Goal: Information Seeking & Learning: Learn about a topic

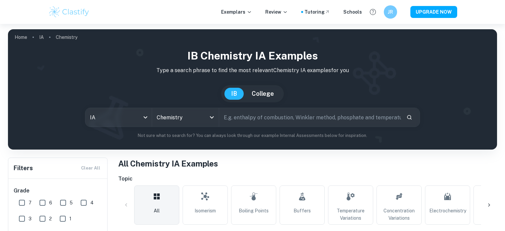
scroll to position [166, 0]
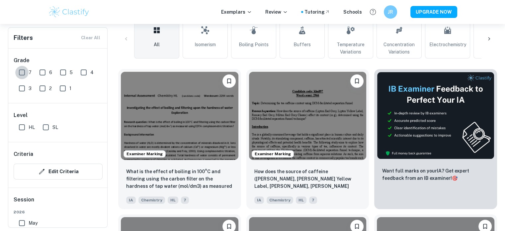
click at [20, 71] on input "7" at bounding box center [21, 72] width 13 height 13
checkbox input "true"
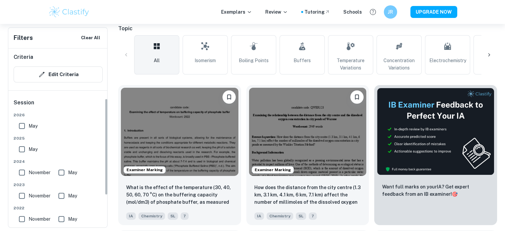
scroll to position [100, 0]
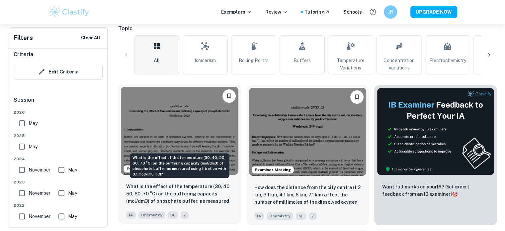
click at [193, 197] on p "What is the effect of the temperature (30, 40, 50, 60, 70 °C) on the buffering …" at bounding box center [179, 194] width 107 height 23
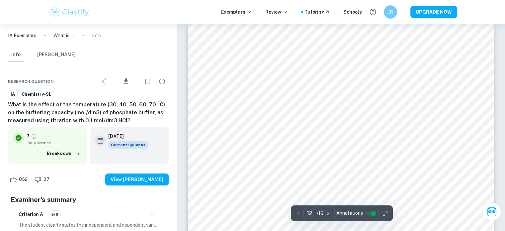
scroll to position [4979, 0]
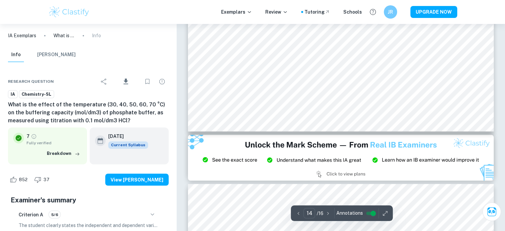
type input "15"
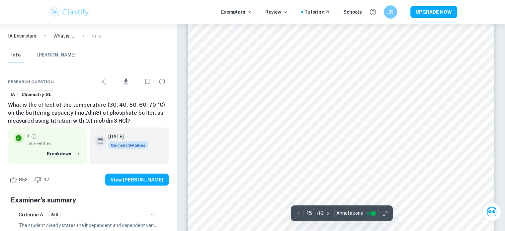
scroll to position [6440, 0]
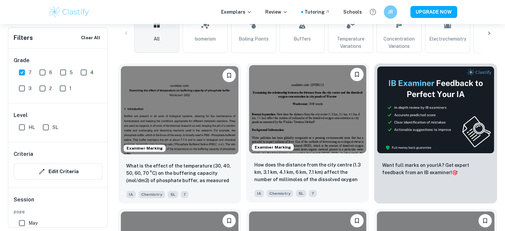
scroll to position [199, 0]
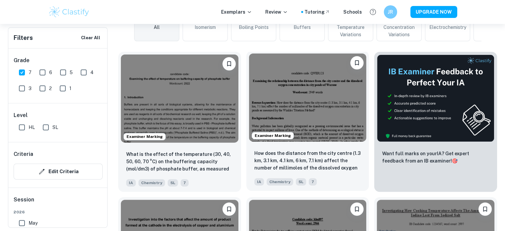
click at [294, 147] on div "How does the distance from the city centre (1.3 km, 3.1 km, 4.1 km, 6 km, 7.1 k…" at bounding box center [307, 167] width 123 height 46
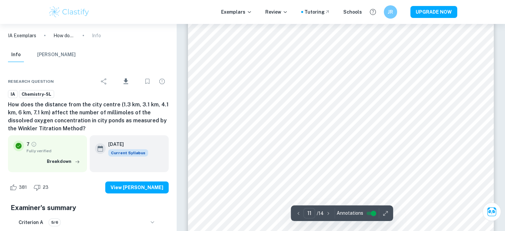
scroll to position [4481, 0]
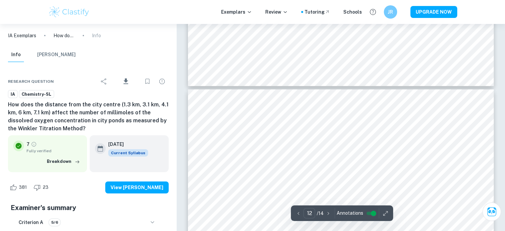
type input "11"
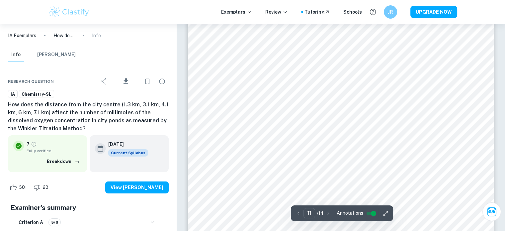
scroll to position [4581, 0]
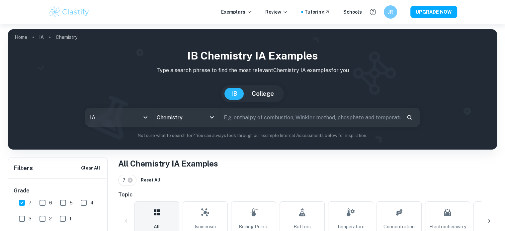
click at [244, 117] on input "text" at bounding box center [310, 117] width 182 height 19
type input "corrosion"
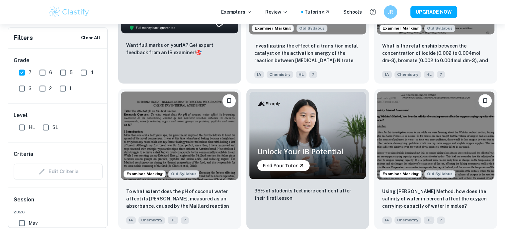
scroll to position [3871, 0]
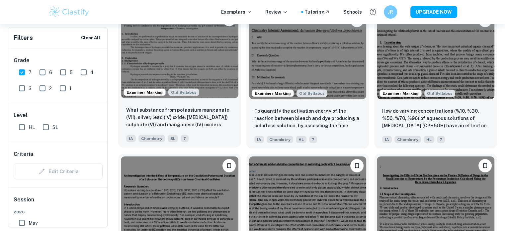
click at [141, 122] on p "What substance from potassium manganate (VII), silver, lead (IV) oxide, [MEDICA…" at bounding box center [179, 117] width 107 height 23
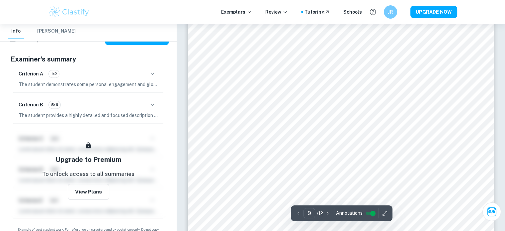
scroll to position [3651, 0]
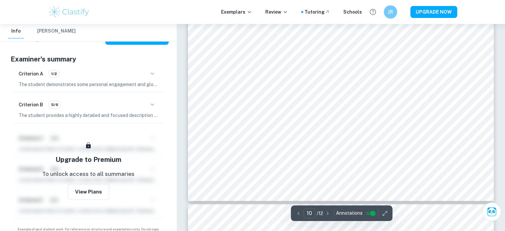
type input "11"
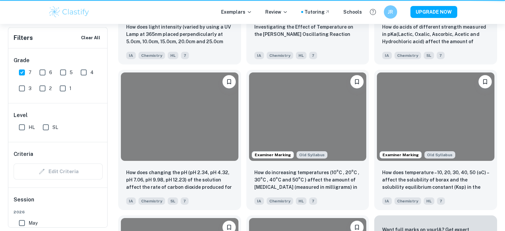
scroll to position [3871, 0]
